Goal: Information Seeking & Learning: Find specific fact

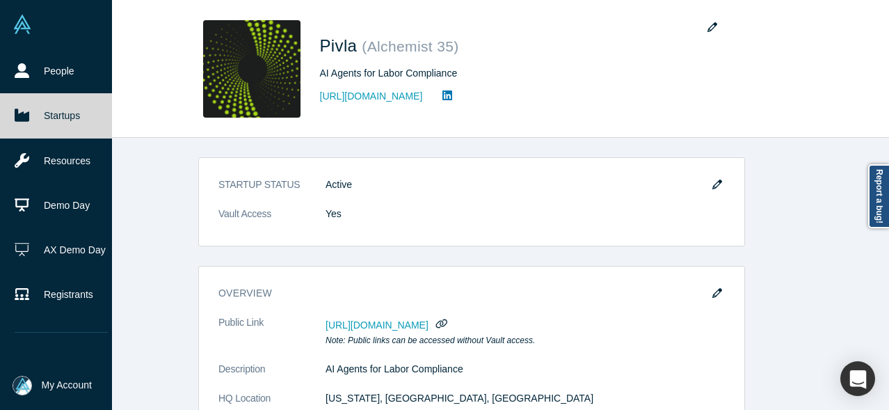
scroll to position [278, 0]
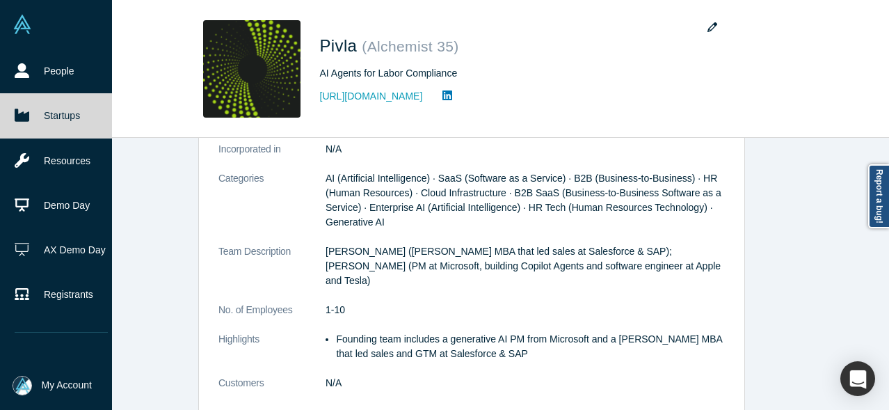
click at [24, 110] on icon at bounding box center [22, 115] width 15 height 15
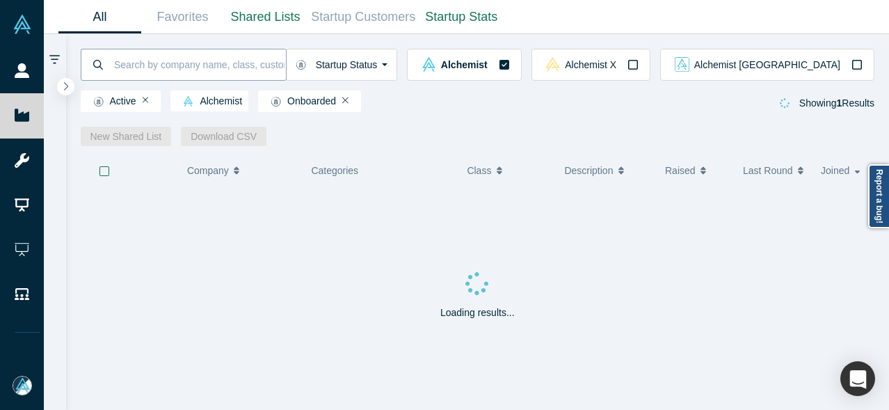
click at [205, 59] on input at bounding box center [199, 64] width 173 height 33
type input "RageOn"
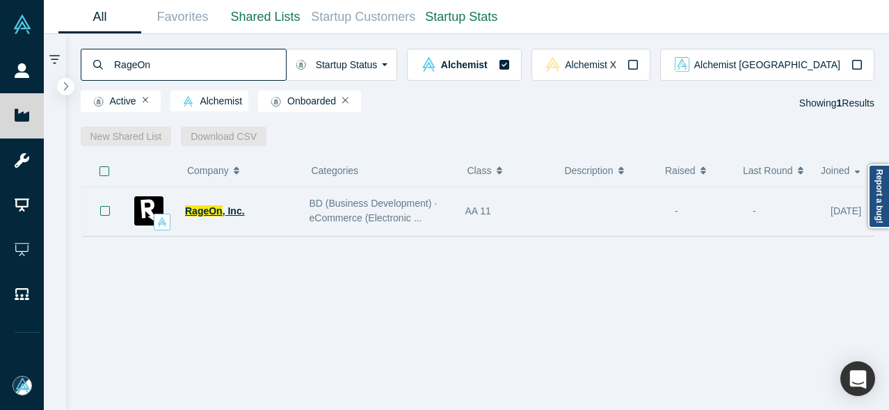
click at [195, 212] on span "RageOn" at bounding box center [204, 210] width 38 height 11
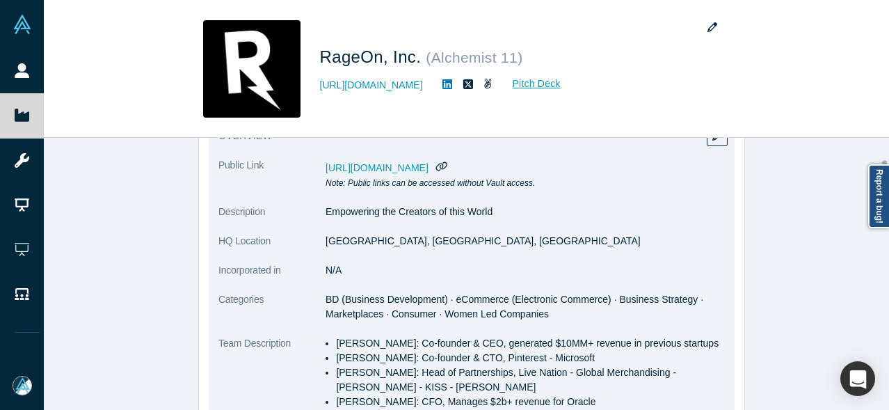
scroll to position [139, 0]
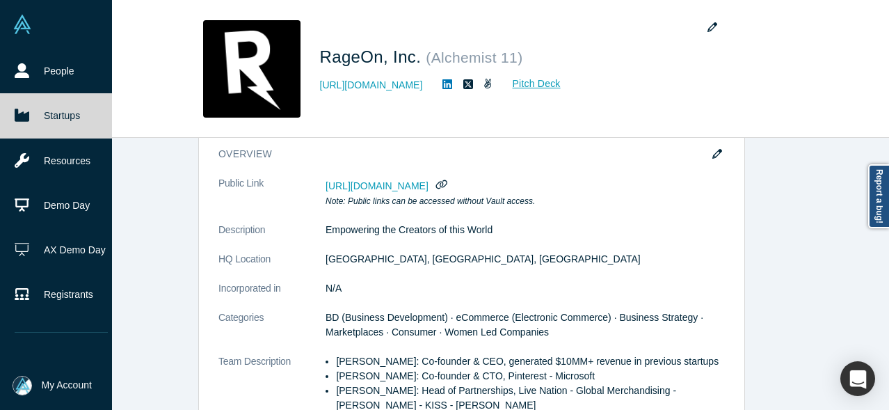
click at [54, 115] on link "Startups" at bounding box center [61, 115] width 122 height 45
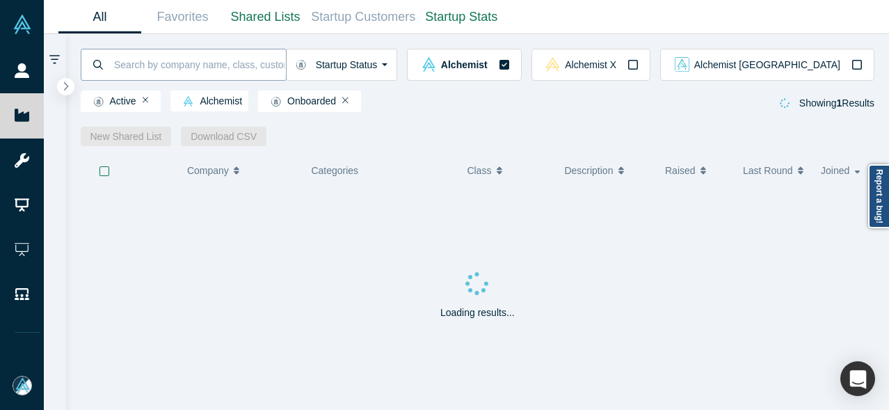
click at [195, 69] on input at bounding box center [199, 64] width 173 height 33
type input "redfly"
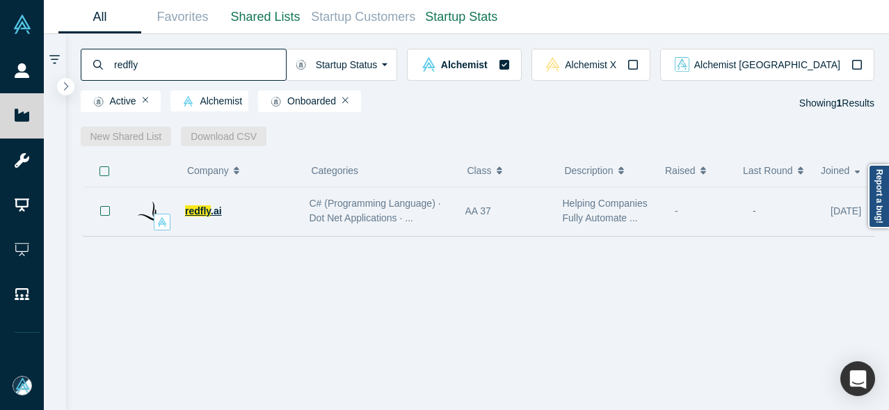
click at [207, 214] on span "redfly" at bounding box center [198, 210] width 26 height 11
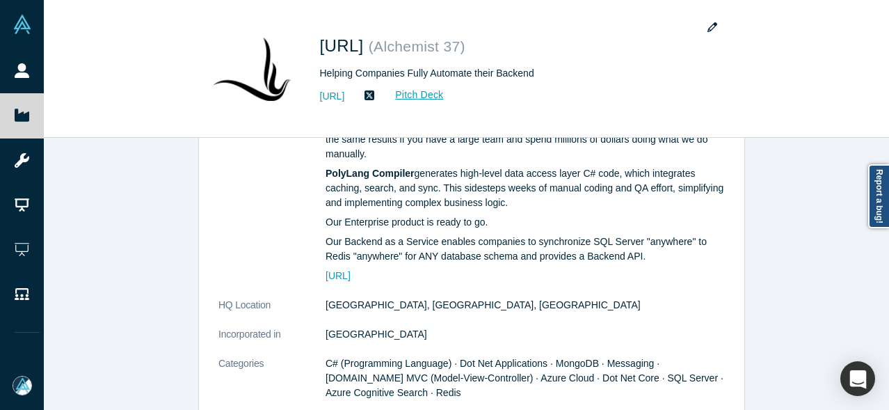
scroll to position [348, 0]
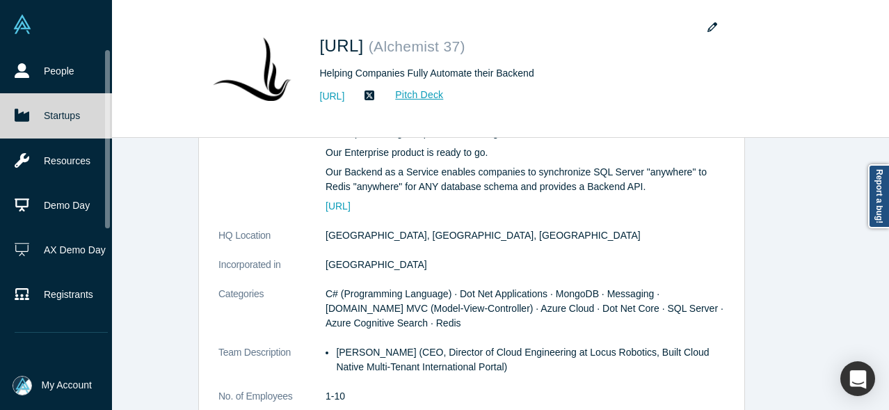
click at [29, 111] on link "Startups" at bounding box center [61, 115] width 122 height 45
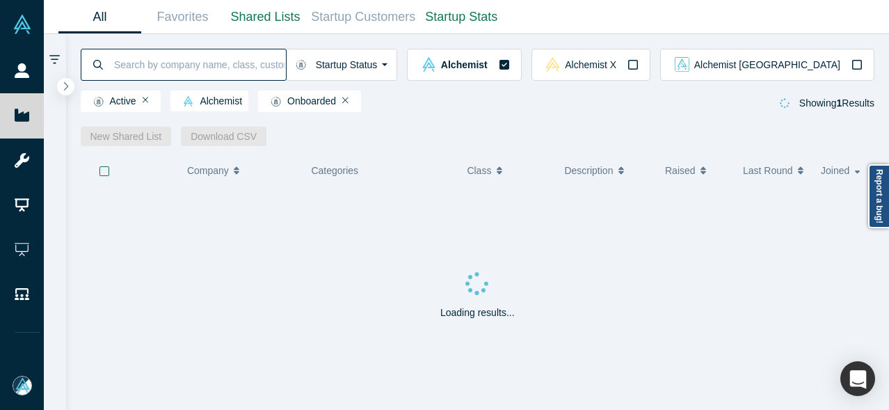
click at [233, 67] on input at bounding box center [199, 64] width 173 height 33
paste input "[PERSON_NAME]"
type input "[PERSON_NAME]"
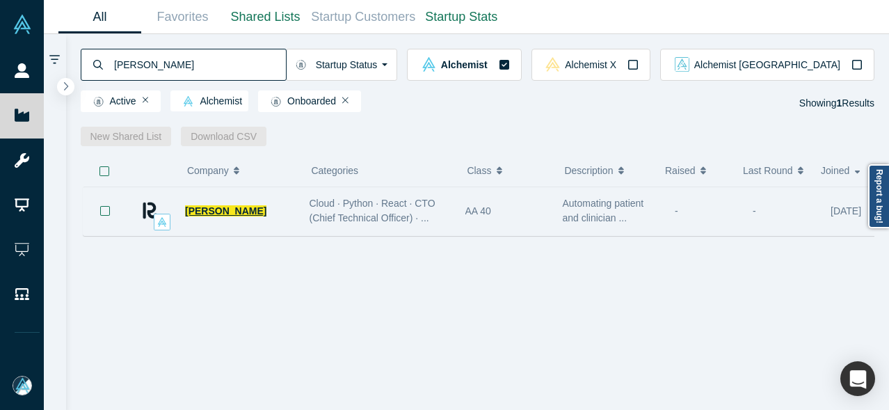
click at [193, 216] on span "[PERSON_NAME]" at bounding box center [225, 210] width 81 height 11
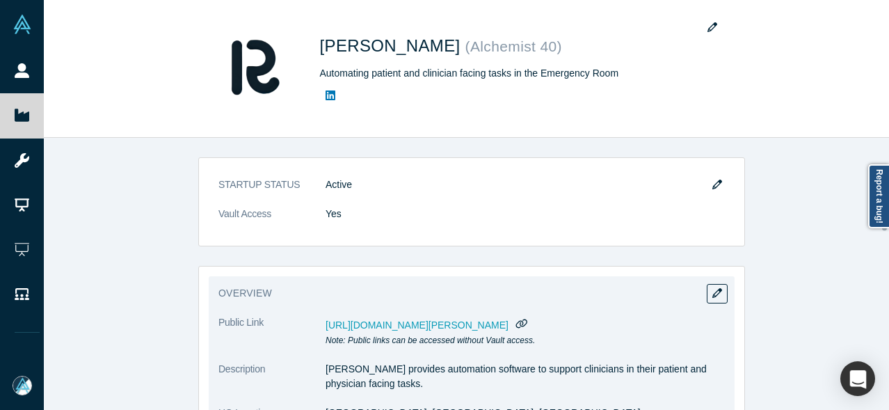
scroll to position [139, 0]
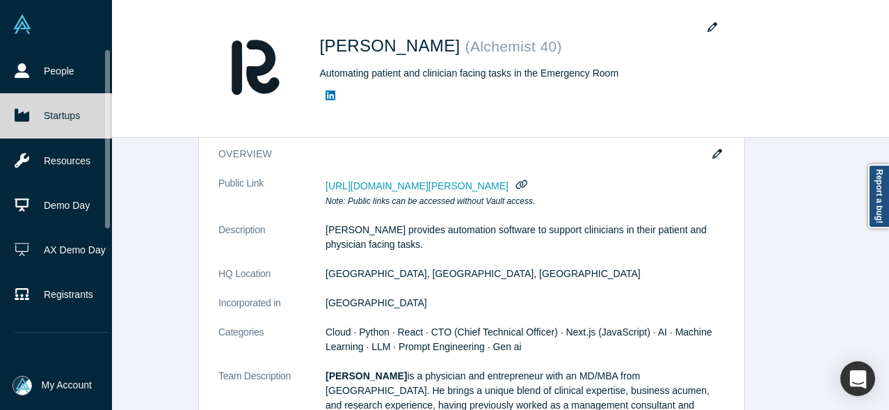
click at [19, 121] on icon at bounding box center [22, 115] width 15 height 15
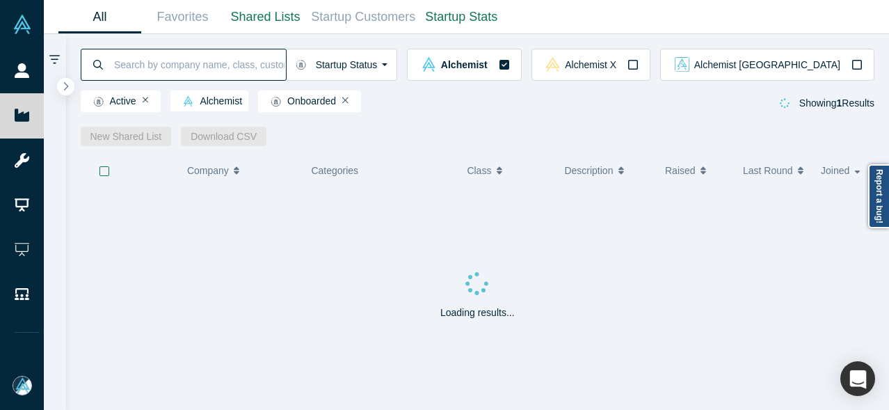
click at [230, 70] on input at bounding box center [199, 64] width 173 height 33
paste input "Riv"
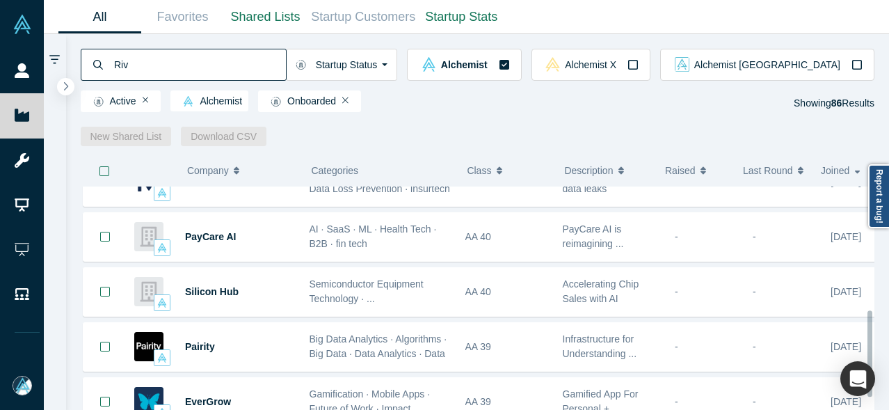
scroll to position [322, 0]
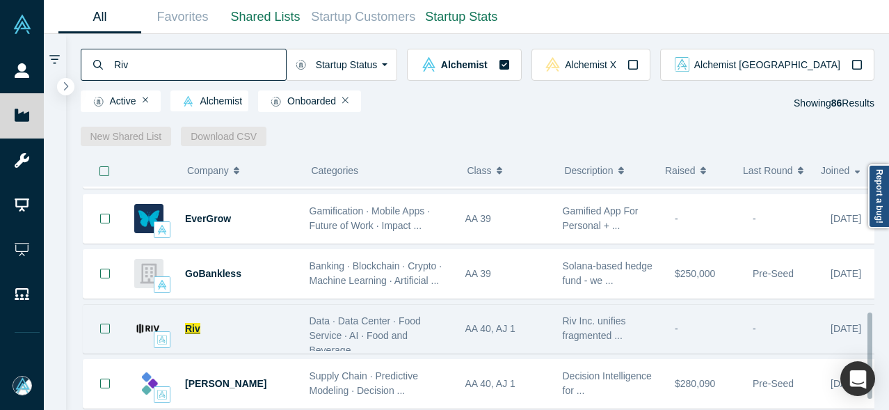
type input "Riv"
click at [196, 324] on span "Riv" at bounding box center [192, 328] width 15 height 11
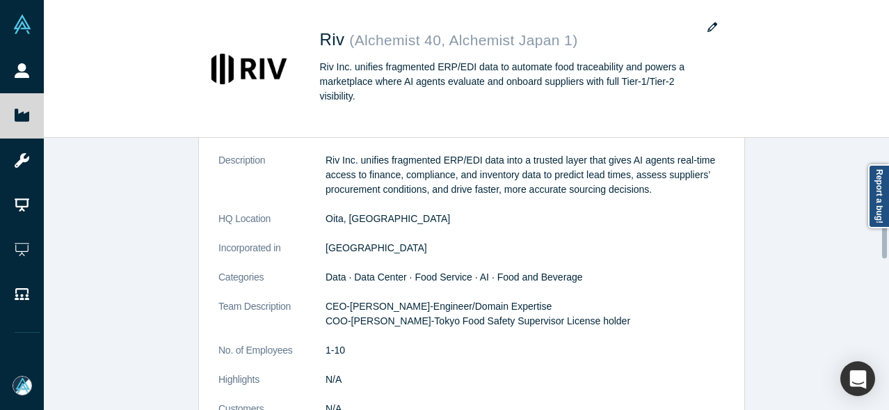
scroll to position [487, 0]
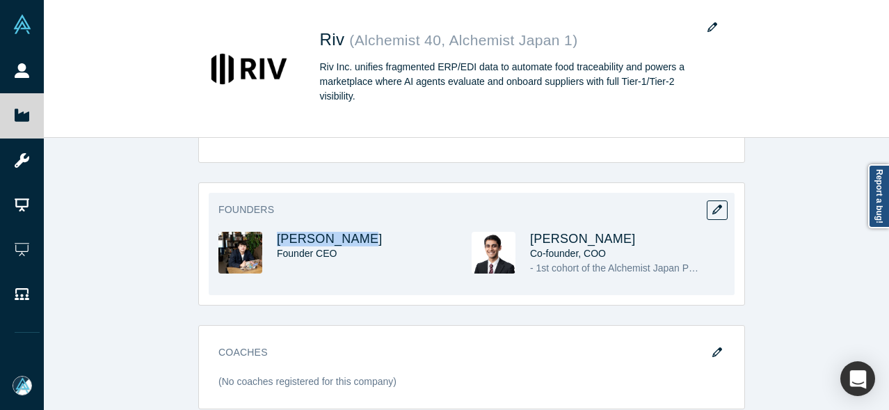
drag, startPoint x: 351, startPoint y: 236, endPoint x: 270, endPoint y: 239, distance: 80.7
click at [269, 239] on div "[PERSON_NAME] Founder CEO" at bounding box center [344, 263] width 253 height 63
copy span "[PERSON_NAME]"
